Goal: Find specific page/section: Find specific page/section

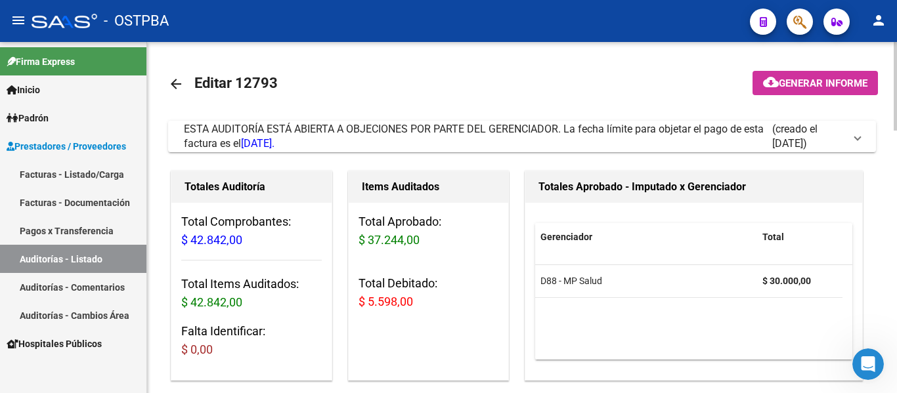
click at [177, 78] on mat-icon "arrow_back" at bounding box center [176, 84] width 16 height 16
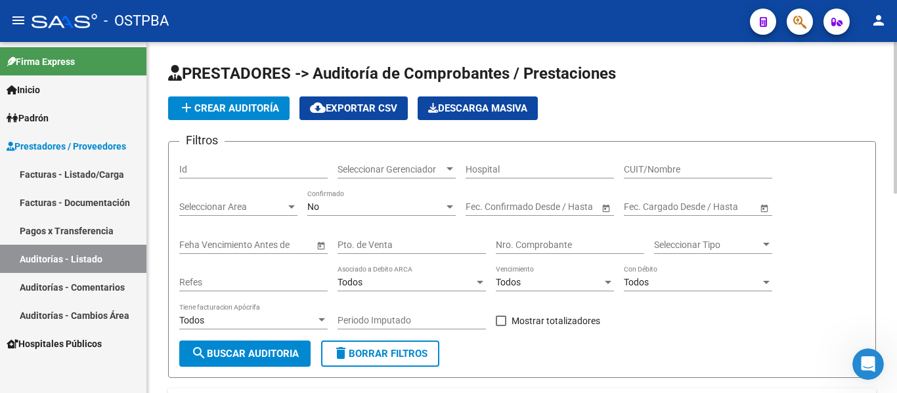
click at [410, 167] on span "Seleccionar Gerenciador" at bounding box center [390, 169] width 106 height 11
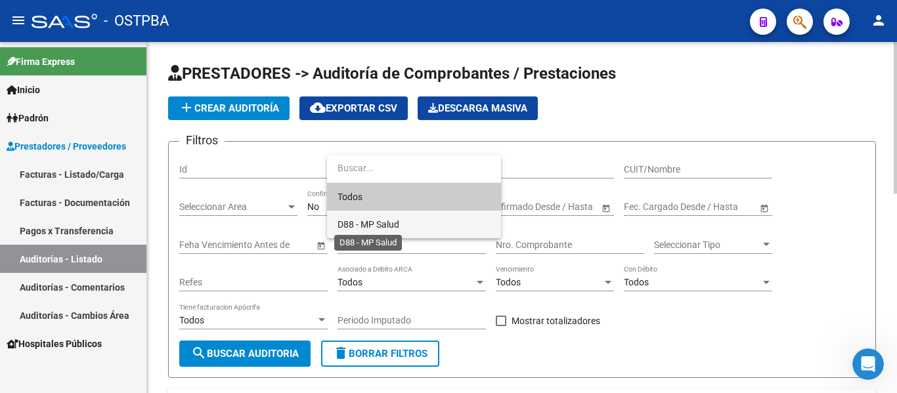
click at [396, 221] on span "D88 - MP Salud" at bounding box center [368, 224] width 62 height 11
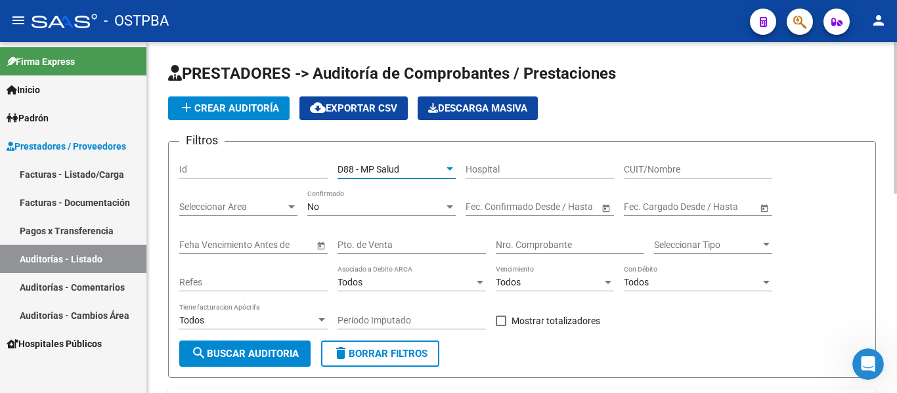
click at [376, 205] on div "No" at bounding box center [375, 206] width 137 height 11
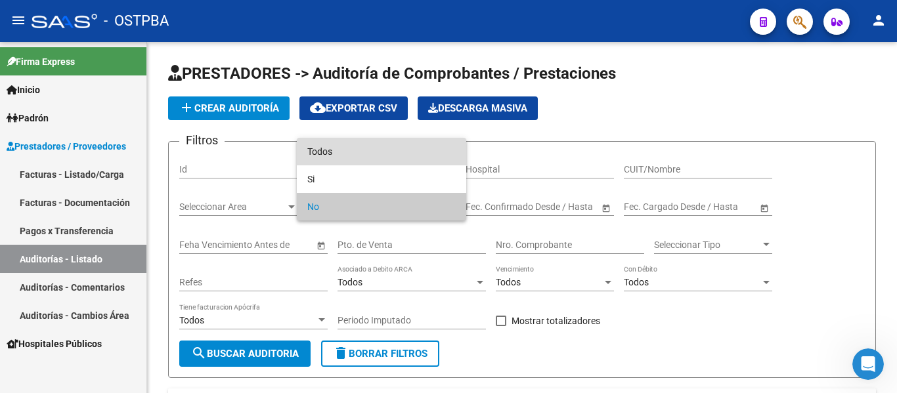
click at [349, 155] on span "Todos" at bounding box center [381, 152] width 148 height 28
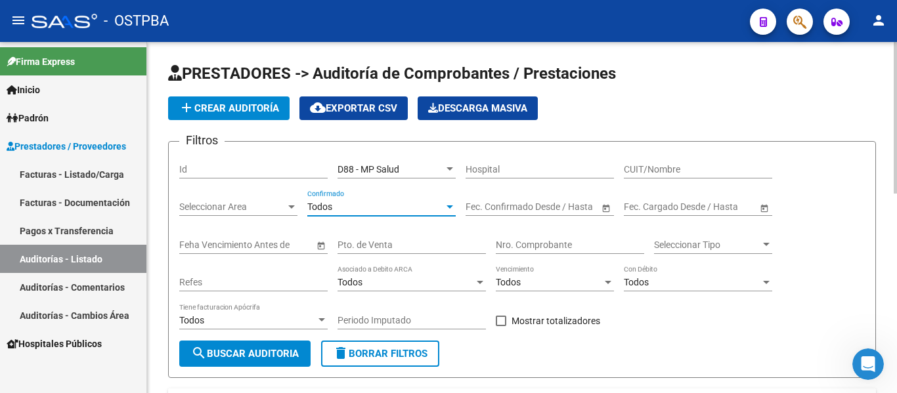
click at [508, 248] on input "Nro. Comprobante" at bounding box center [570, 245] width 148 height 11
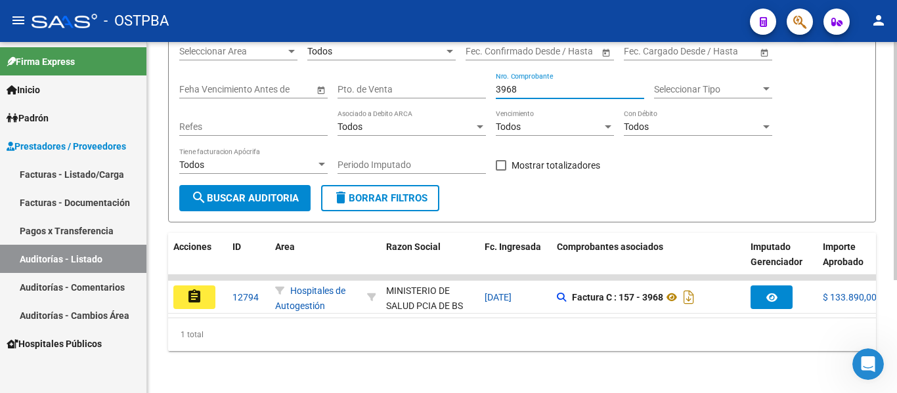
scroll to position [166, 0]
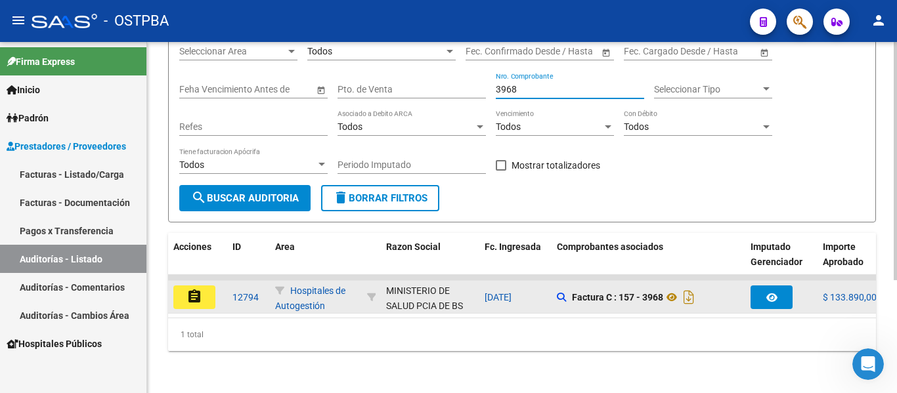
type input "3968"
click at [198, 289] on mat-icon "assignment" at bounding box center [194, 297] width 16 height 16
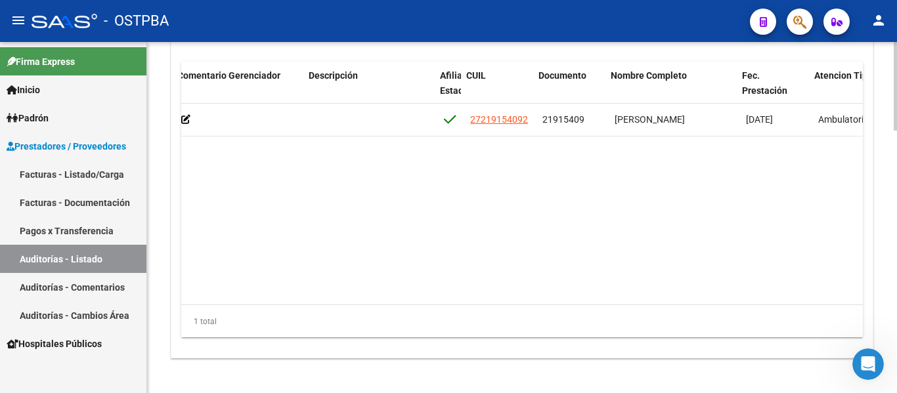
scroll to position [0, 604]
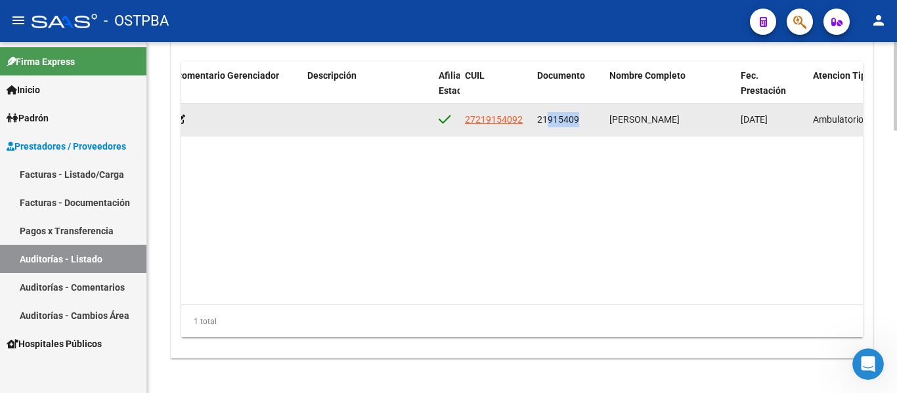
drag, startPoint x: 539, startPoint y: 120, endPoint x: 549, endPoint y: 119, distance: 9.9
click at [570, 119] on span "21915409" at bounding box center [558, 119] width 42 height 11
drag, startPoint x: 535, startPoint y: 119, endPoint x: 599, endPoint y: 117, distance: 63.7
click at [599, 117] on datatable-body-cell "21915409" at bounding box center [568, 120] width 72 height 32
copy span "21915409"
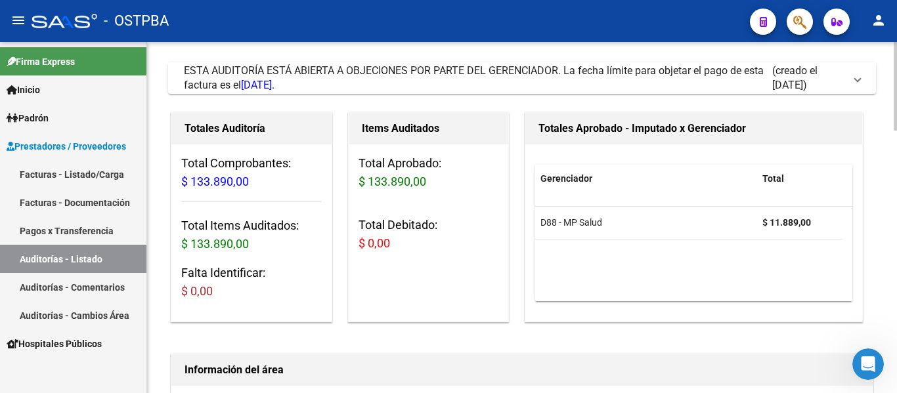
scroll to position [0, 0]
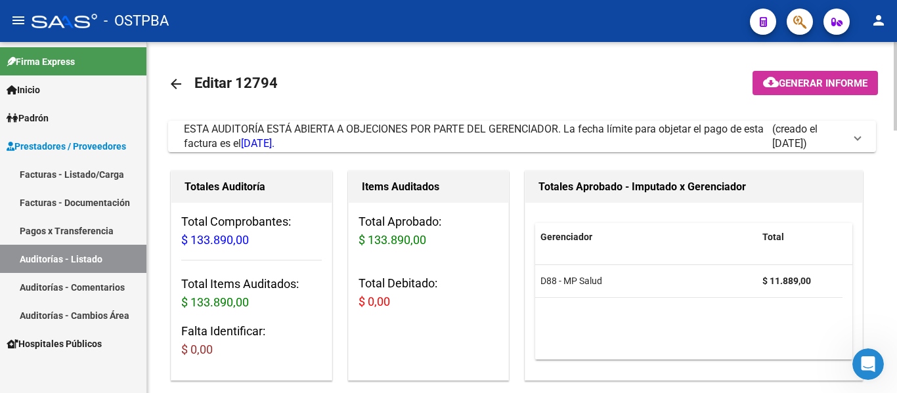
click at [174, 86] on mat-icon "arrow_back" at bounding box center [176, 84] width 16 height 16
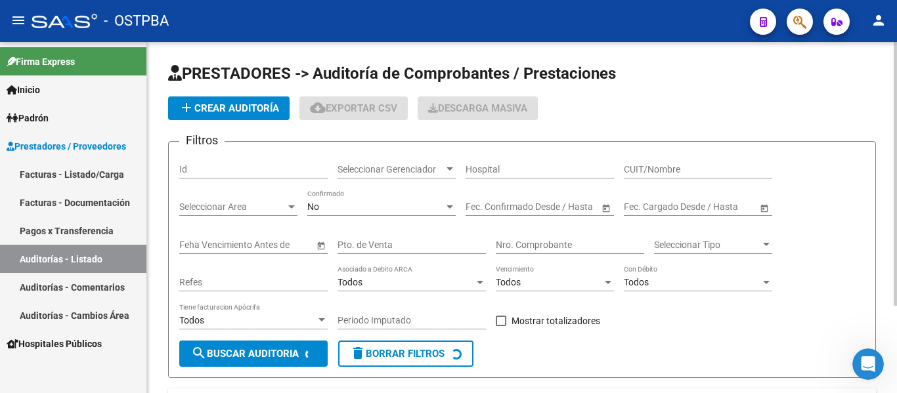
click at [426, 169] on span "Seleccionar Gerenciador" at bounding box center [390, 169] width 106 height 11
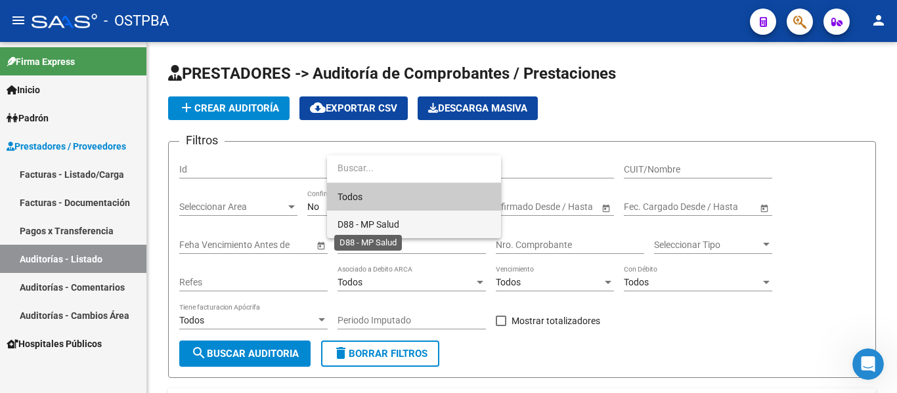
click at [391, 230] on span "D88 - MP Salud" at bounding box center [413, 225] width 153 height 28
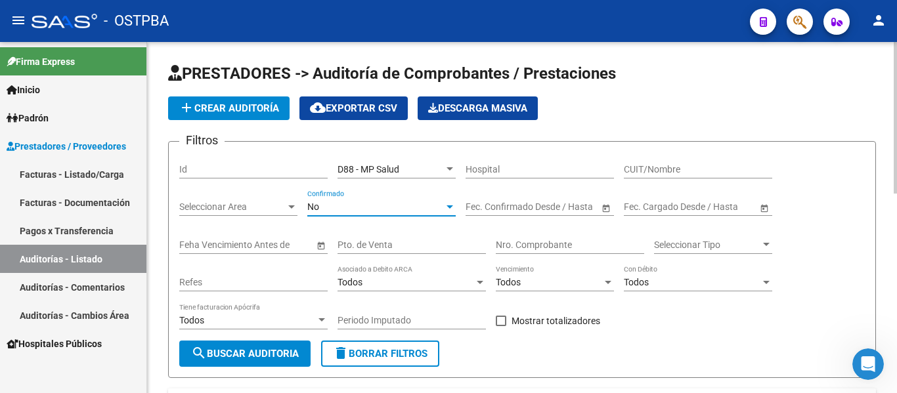
click at [377, 211] on div "No" at bounding box center [375, 206] width 137 height 11
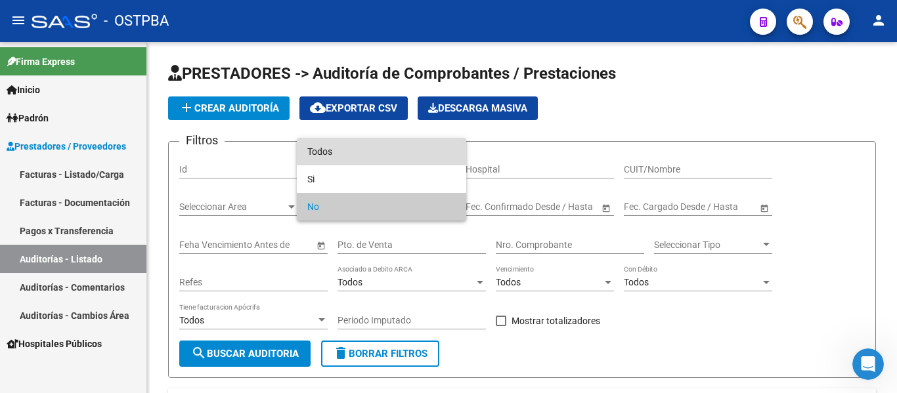
click at [368, 146] on span "Todos" at bounding box center [381, 152] width 148 height 28
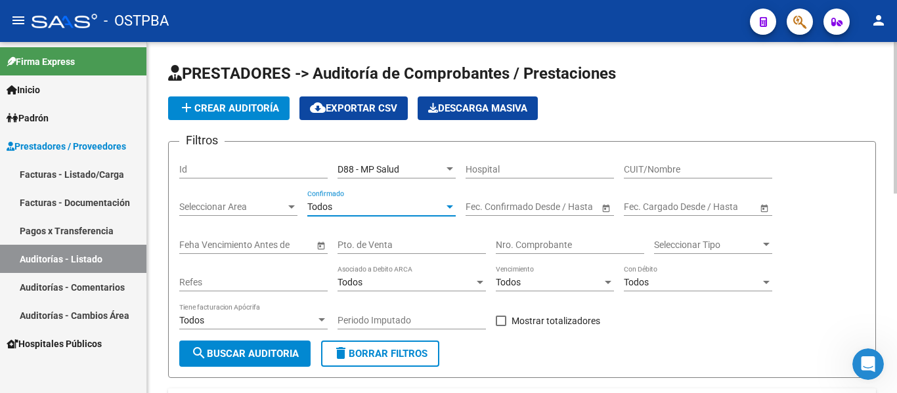
click at [504, 246] on input "Nro. Comprobante" at bounding box center [570, 245] width 148 height 11
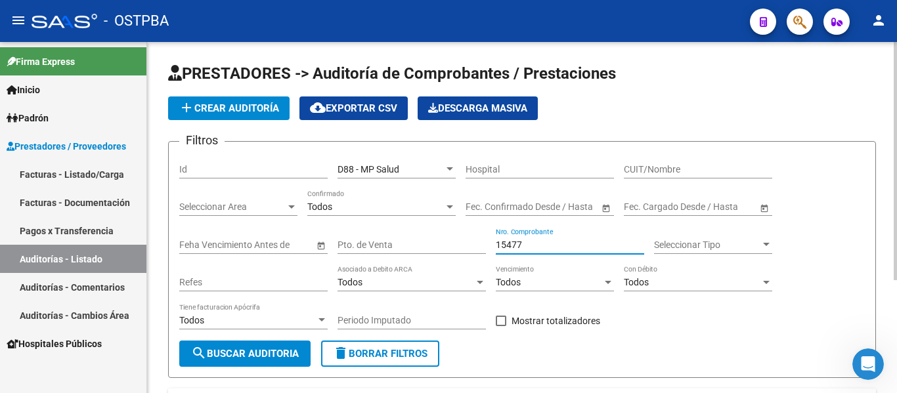
scroll to position [166, 0]
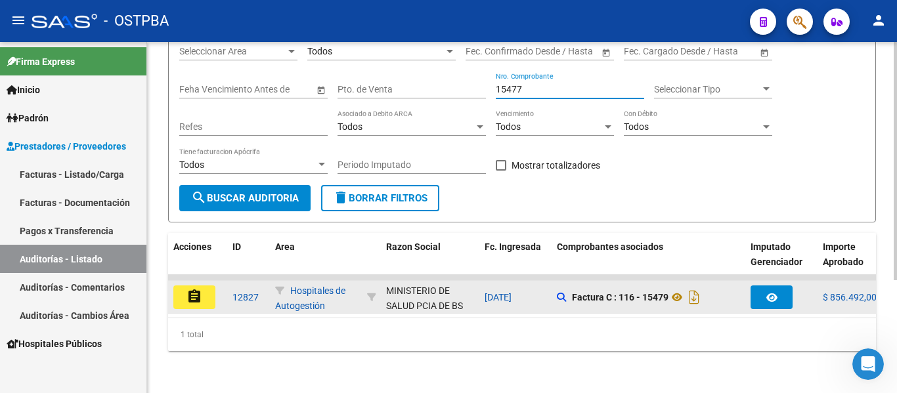
type input "15477"
click at [182, 289] on button "assignment" at bounding box center [194, 298] width 42 height 24
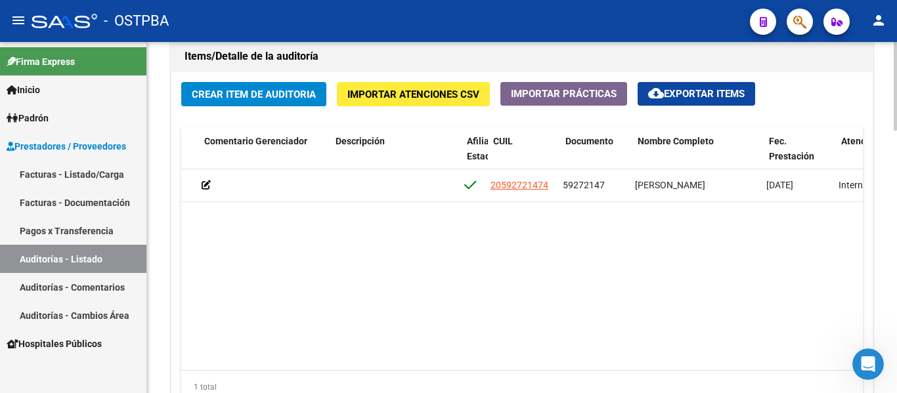
scroll to position [0, 583]
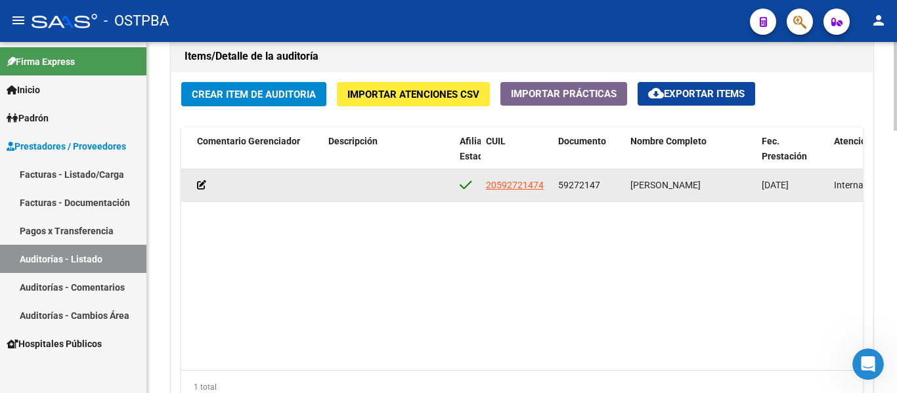
drag, startPoint x: 557, startPoint y: 186, endPoint x: 608, endPoint y: 186, distance: 51.2
click at [608, 186] on datatable-body-cell "59272147" at bounding box center [589, 185] width 72 height 32
copy span "59272147"
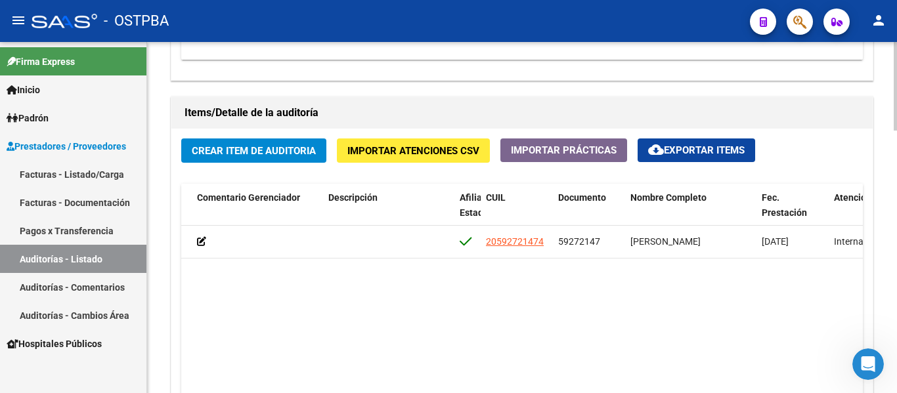
scroll to position [591, 0]
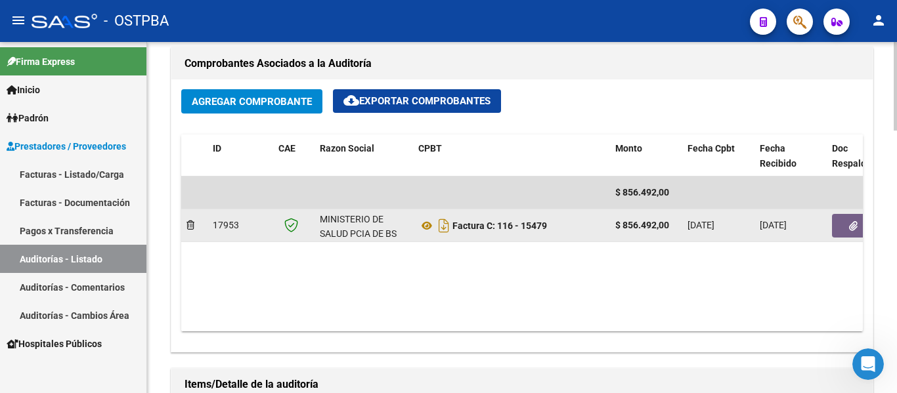
click at [843, 222] on button "button" at bounding box center [853, 226] width 42 height 24
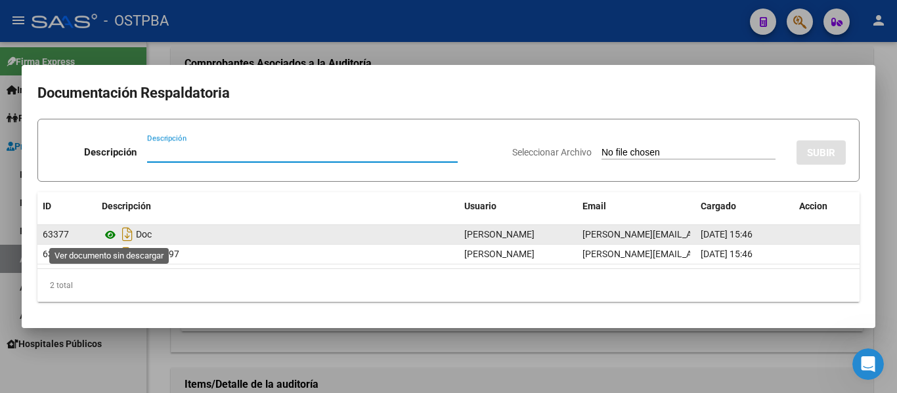
click at [111, 230] on icon at bounding box center [110, 235] width 17 height 16
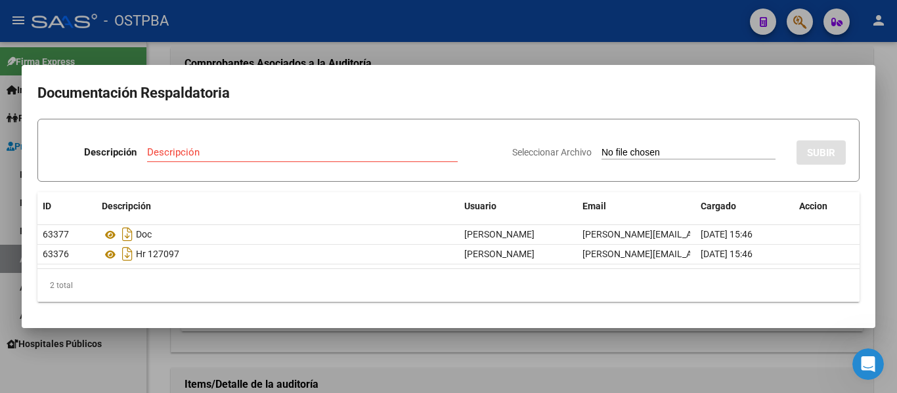
click at [266, 43] on div at bounding box center [448, 196] width 897 height 393
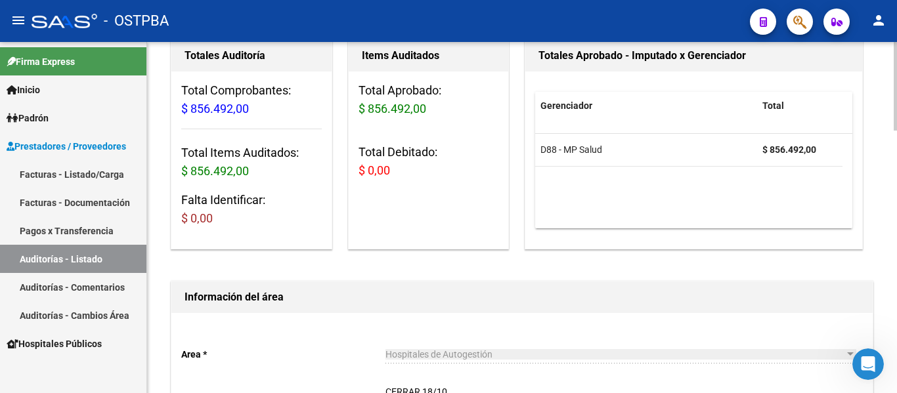
scroll to position [0, 0]
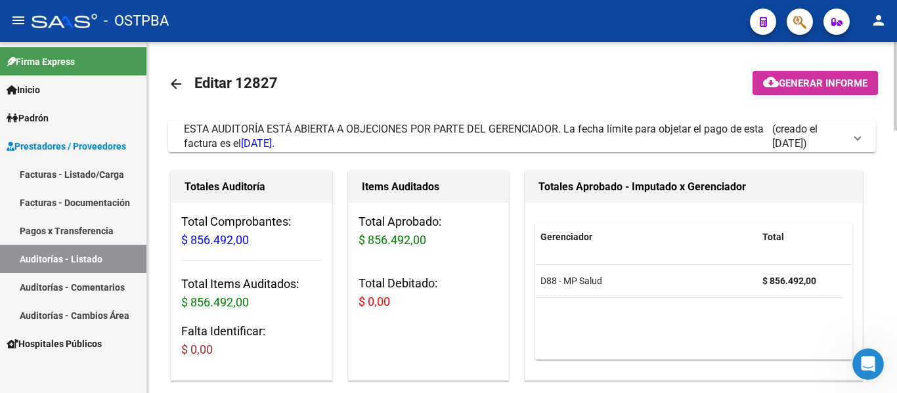
click at [173, 86] on mat-icon "arrow_back" at bounding box center [176, 84] width 16 height 16
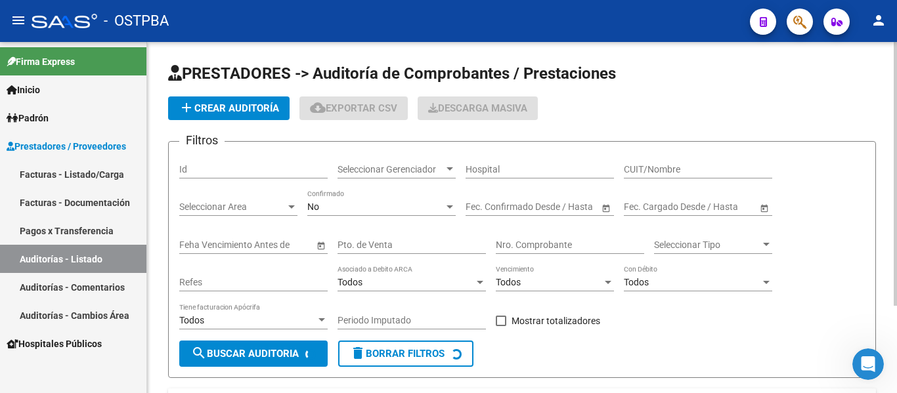
click at [399, 167] on span "Seleccionar Gerenciador" at bounding box center [390, 169] width 106 height 11
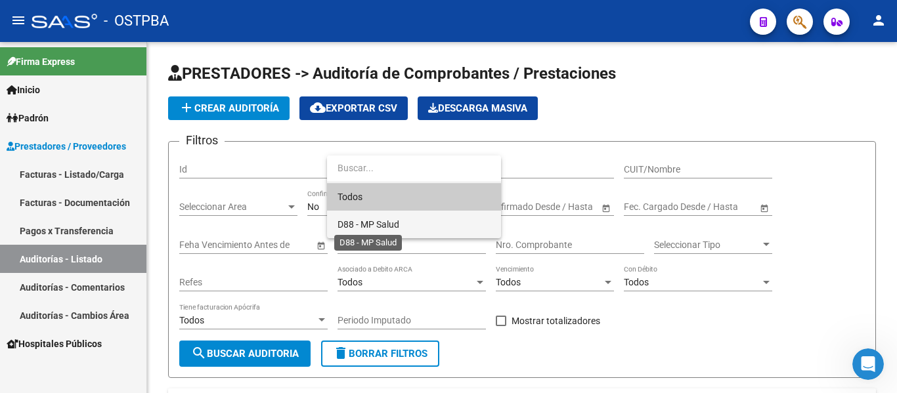
click at [383, 222] on span "D88 - MP Salud" at bounding box center [368, 224] width 62 height 11
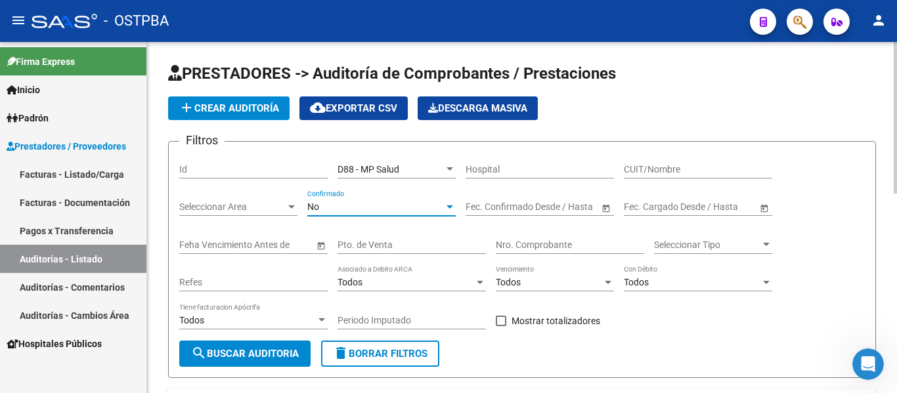
click at [357, 211] on div "No" at bounding box center [375, 206] width 137 height 11
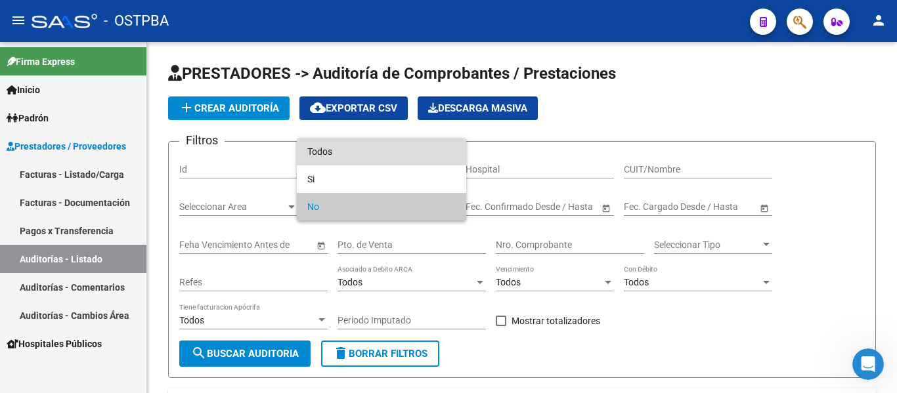
click at [343, 161] on span "Todos" at bounding box center [381, 152] width 148 height 28
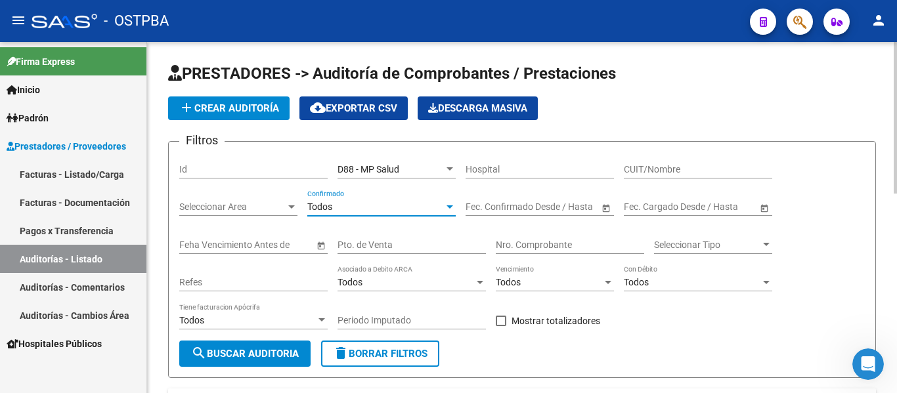
click at [534, 242] on input "Nro. Comprobante" at bounding box center [570, 245] width 148 height 11
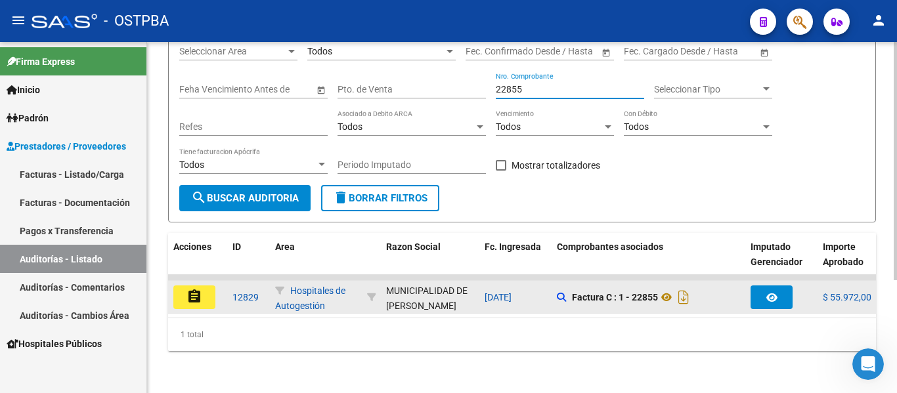
scroll to position [166, 0]
type input "22855"
click at [198, 291] on mat-icon "assignment" at bounding box center [194, 297] width 16 height 16
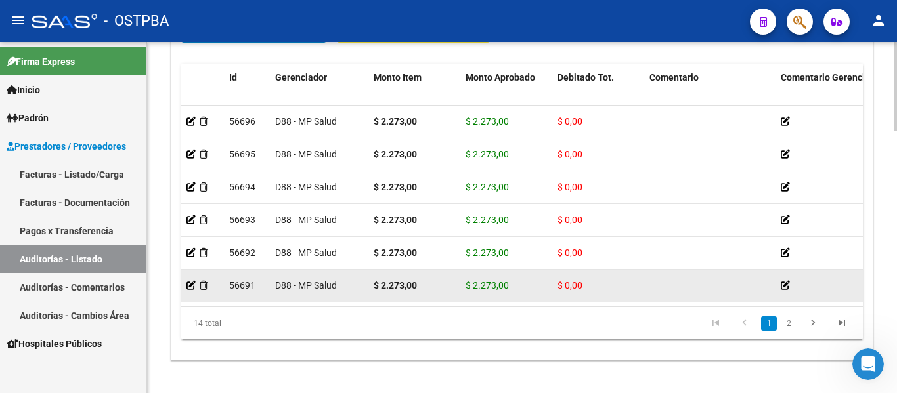
scroll to position [984, 0]
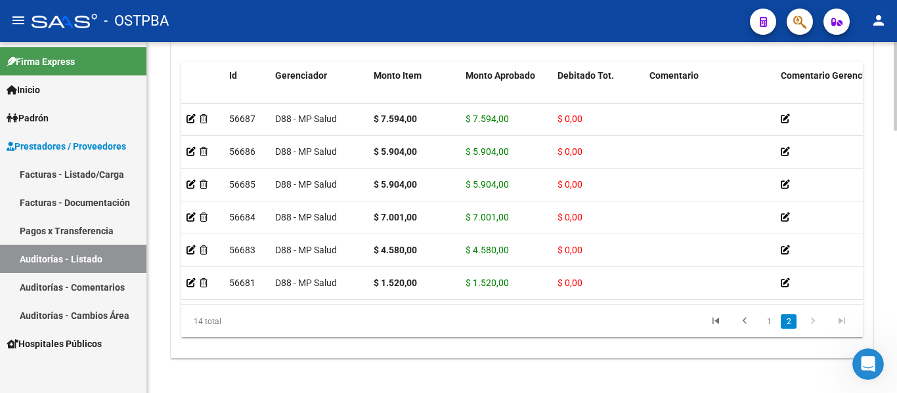
drag, startPoint x: 398, startPoint y: 295, endPoint x: 487, endPoint y: 296, distance: 88.6
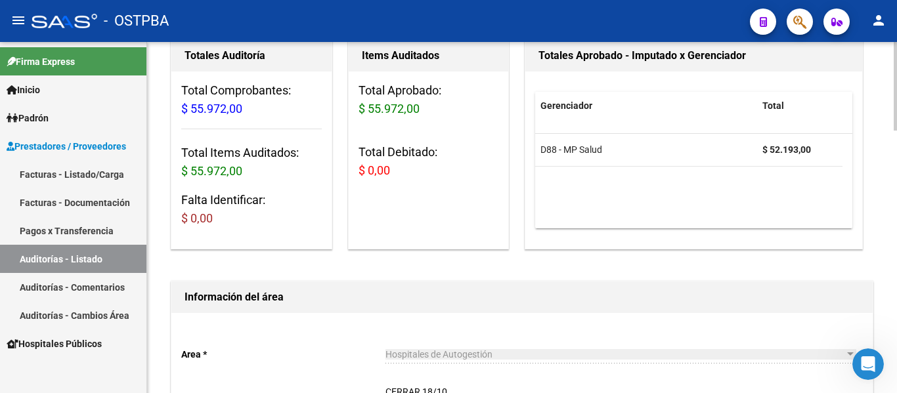
scroll to position [0, 0]
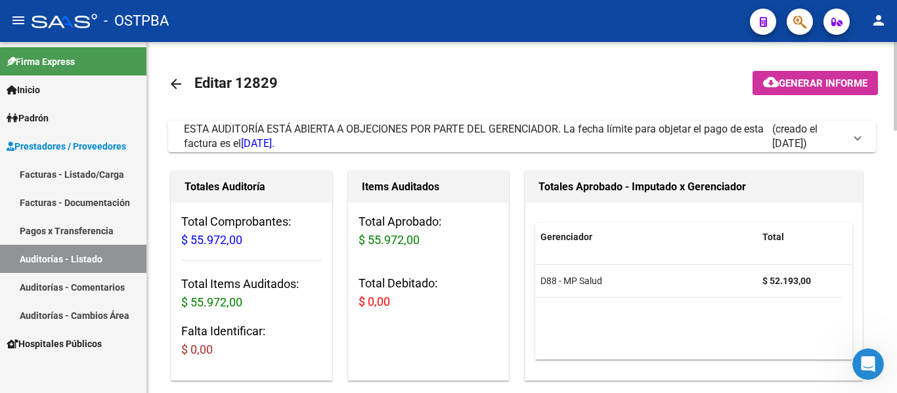
click at [172, 83] on mat-icon "arrow_back" at bounding box center [176, 84] width 16 height 16
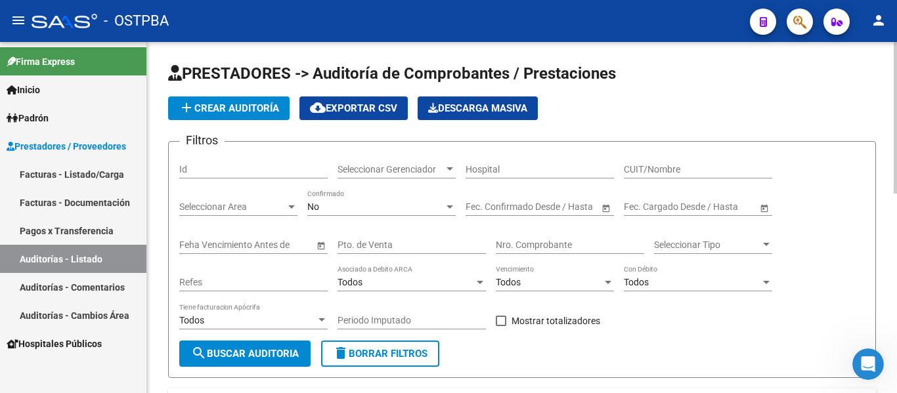
click at [412, 169] on span "Seleccionar Gerenciador" at bounding box center [390, 169] width 106 height 11
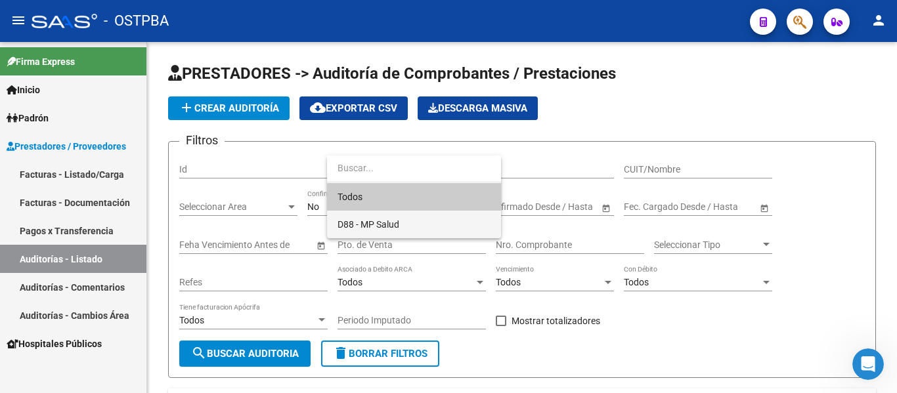
click at [389, 217] on span "D88 - MP Salud" at bounding box center [413, 225] width 153 height 28
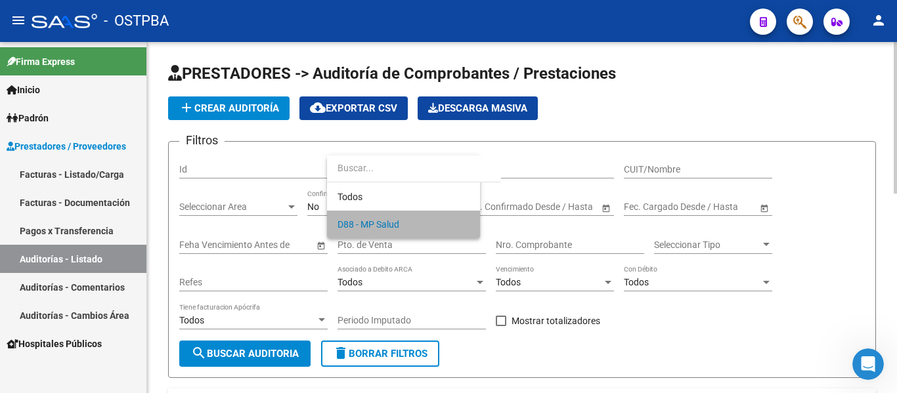
click at [384, 210] on div "No" at bounding box center [375, 206] width 137 height 11
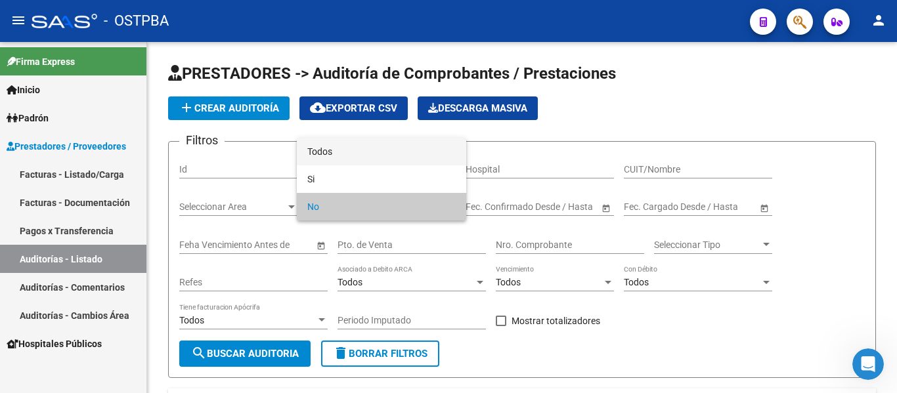
click at [370, 144] on span "Todos" at bounding box center [381, 152] width 148 height 28
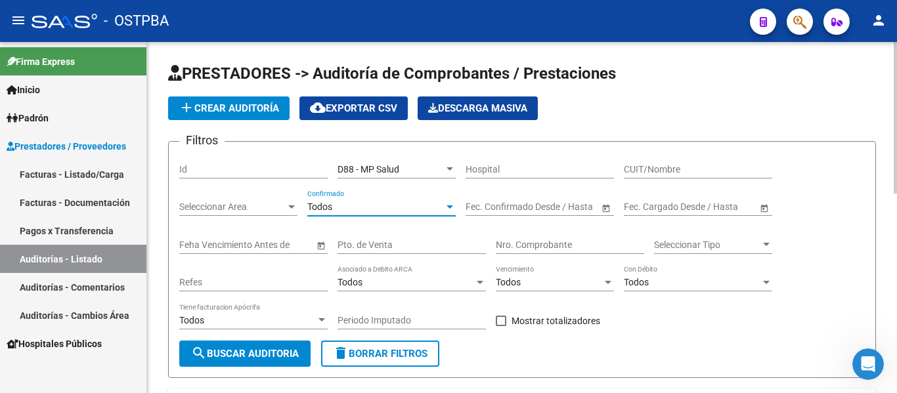
click at [522, 247] on input "Nro. Comprobante" at bounding box center [570, 245] width 148 height 11
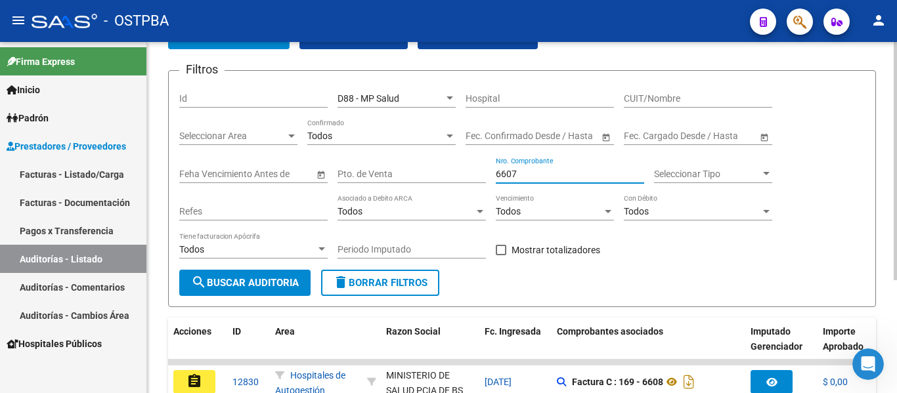
scroll to position [166, 0]
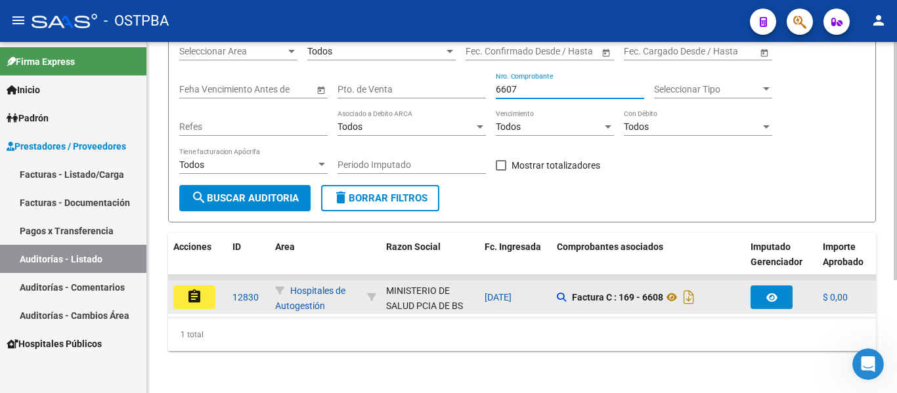
type input "6607"
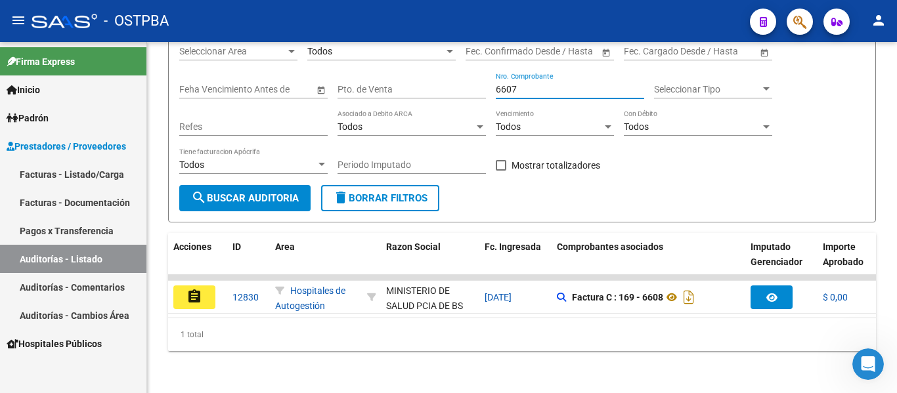
click at [201, 295] on button "assignment" at bounding box center [194, 298] width 42 height 24
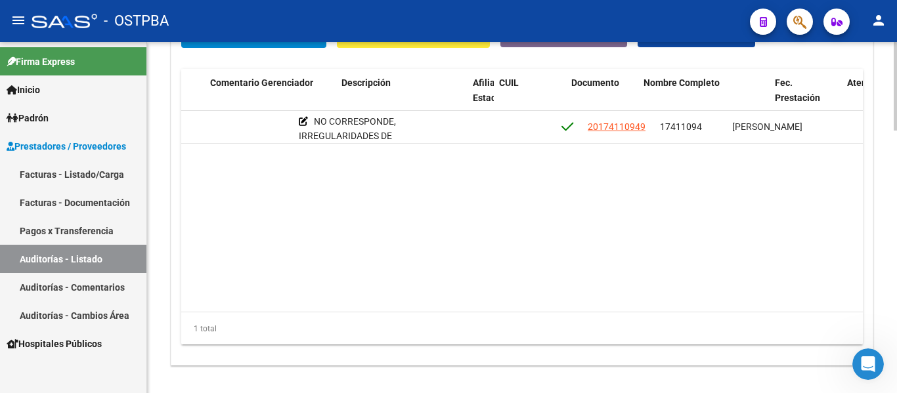
scroll to position [0, 574]
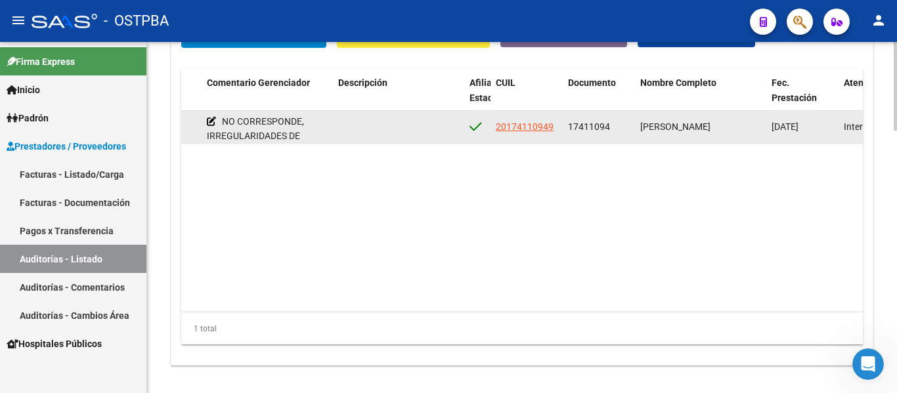
drag, startPoint x: 564, startPoint y: 122, endPoint x: 627, endPoint y: 126, distance: 63.1
click at [627, 126] on datatable-body-cell "17411094" at bounding box center [598, 127] width 72 height 32
copy span "17411094"
